Goal: Check status: Check status

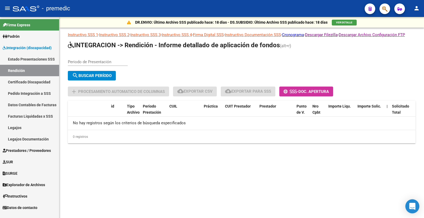
click at [411, 210] on div "Open Intercom Messenger" at bounding box center [413, 206] width 14 height 14
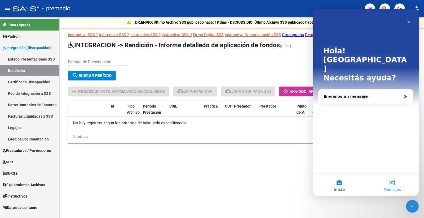
click at [407, 185] on button "Mensajes" at bounding box center [392, 184] width 53 height 21
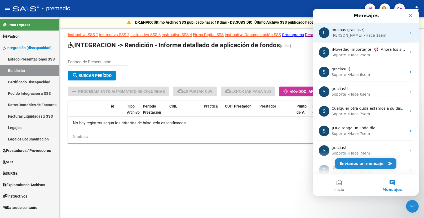
click at [369, 33] on div "[PERSON_NAME] 1sem" at bounding box center [369, 36] width 75 height 6
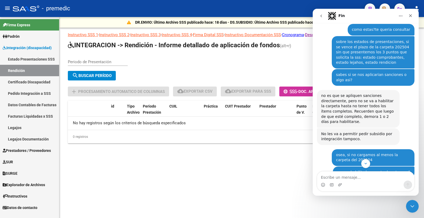
scroll to position [59, 0]
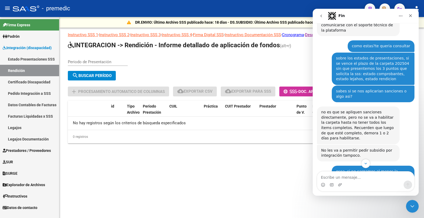
click at [343, 179] on textarea "Escribe un mensaje..." at bounding box center [365, 175] width 97 height 9
click at [215, 75] on div "Periodo de Presentación search Buscar Período sync Cambiar Período" at bounding box center [240, 68] width 344 height 28
click at [250, 68] on div "Periodo de Presentación search Buscar Período sync Cambiar Período" at bounding box center [240, 68] width 344 height 28
drag, startPoint x: 194, startPoint y: 65, endPoint x: 177, endPoint y: 73, distance: 19.1
click at [194, 65] on div "Periodo de Presentación search Buscar Período sync Cambiar Período" at bounding box center [240, 68] width 344 height 28
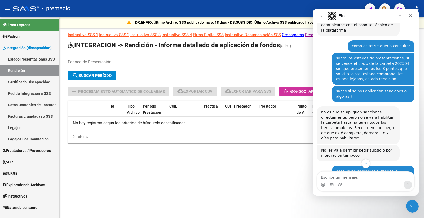
click at [94, 66] on div "Periodo de Presentación" at bounding box center [98, 59] width 60 height 11
click at [419, 213] on body "menu - premedic person Firma Express Padrón Análisis Afiliado Integración (disc…" at bounding box center [212, 109] width 424 height 218
click at [412, 210] on div "Cerrar Intercom Messenger" at bounding box center [412, 205] width 13 height 13
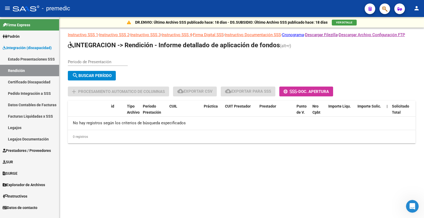
scroll to position [707, 0]
click at [82, 64] on input "Periodo de Presentación" at bounding box center [98, 61] width 60 height 5
type input "202504"
click at [106, 78] on span "search Buscar Período" at bounding box center [92, 75] width 40 height 5
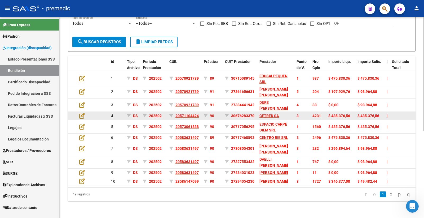
scroll to position [142, 0]
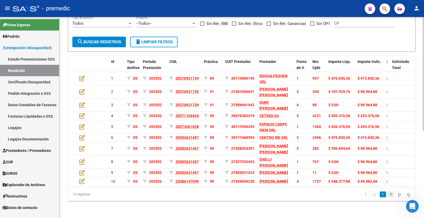
click at [388, 197] on link "2" at bounding box center [391, 194] width 6 height 6
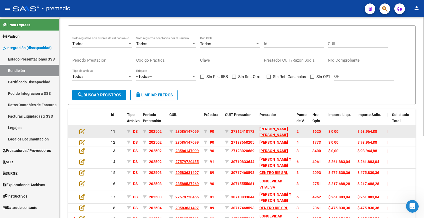
scroll to position [139, 0]
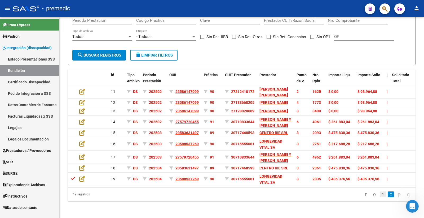
click at [381, 196] on link "1" at bounding box center [383, 194] width 6 height 6
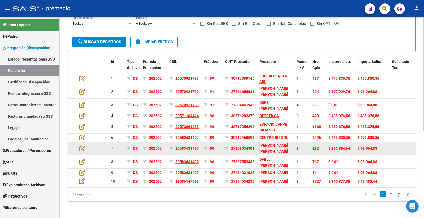
scroll to position [0, 0]
click at [386, 135] on datatable-body-cell "|" at bounding box center [387, 137] width 5 height 8
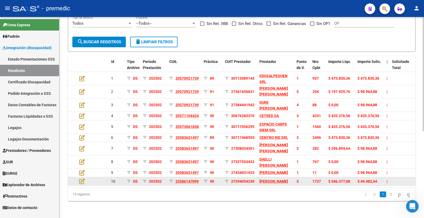
scroll to position [1, 0]
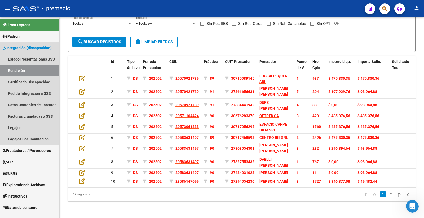
click at [15, 53] on link "Integración (discapacidad)" at bounding box center [29, 47] width 59 height 11
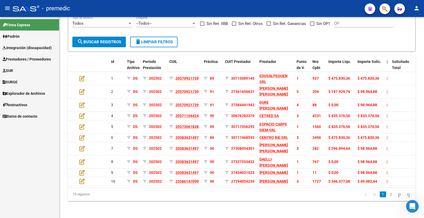
click at [15, 54] on link "Estado Presentaciones SSS" at bounding box center [29, 58] width 59 height 11
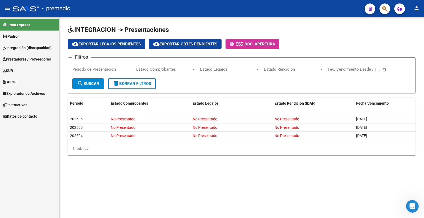
click at [93, 178] on mat-sidenav-content "INTEGRACION -> Presentaciones cloud_download Exportar Legajos Pendientes cloud_…" at bounding box center [241, 117] width 365 height 201
